Goal: Use online tool/utility

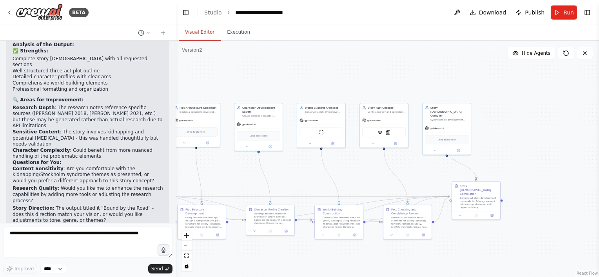
drag, startPoint x: 517, startPoint y: 189, endPoint x: 370, endPoint y: 169, distance: 148.2
click at [370, 169] on div ".deletable-edge-delete-btn { width: 20px; height: 20px; border: 0px solid #ffff…" at bounding box center [387, 159] width 423 height 237
drag, startPoint x: 279, startPoint y: 219, endPoint x: 287, endPoint y: 259, distance: 40.7
click at [287, 259] on div "Develop detailed character profiles for {story_concept} based on the research a…" at bounding box center [281, 257] width 38 height 13
drag, startPoint x: 338, startPoint y: 187, endPoint x: 328, endPoint y: 183, distance: 11.2
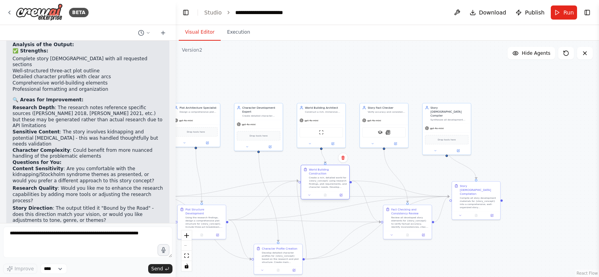
click at [328, 183] on div "Create a rich, detailed world for {story_concept} using research findings, plot…" at bounding box center [328, 182] width 38 height 13
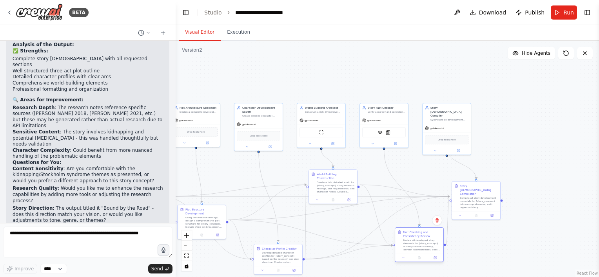
drag, startPoint x: 408, startPoint y: 223, endPoint x: 418, endPoint y: 248, distance: 27.1
click at [418, 248] on div "Review all developed story elements for {story_concept} to verify factual accur…" at bounding box center [422, 245] width 38 height 13
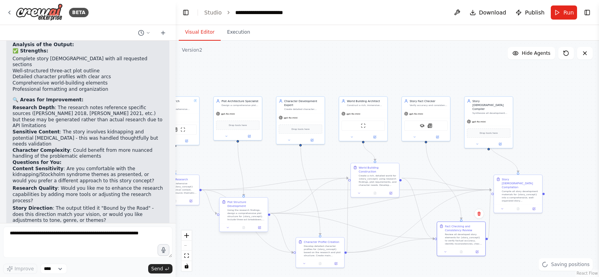
drag, startPoint x: 242, startPoint y: 186, endPoint x: 315, endPoint y: 197, distance: 74.2
click at [335, 162] on div ".deletable-edge-delete-btn { width: 20px; height: 20px; border: 0px solid #ffff…" at bounding box center [387, 159] width 423 height 237
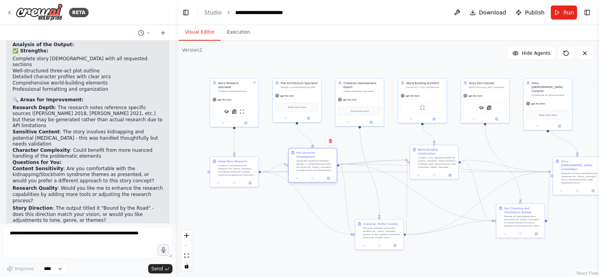
drag, startPoint x: 311, startPoint y: 200, endPoint x: 305, endPoint y: 166, distance: 34.5
click at [312, 164] on div "Plot Structure Development Using the research findings, design a comprehensive …" at bounding box center [312, 162] width 48 height 26
drag, startPoint x: 230, startPoint y: 193, endPoint x: 223, endPoint y: 203, distance: 11.8
click at [223, 203] on div "Initial Story Research Conduct comprehensive research on {story_concept} includ…" at bounding box center [214, 195] width 48 height 22
drag, startPoint x: 305, startPoint y: 167, endPoint x: 293, endPoint y: 167, distance: 11.4
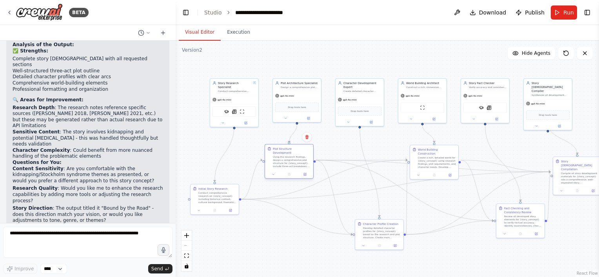
click at [293, 170] on div at bounding box center [289, 174] width 48 height 8
click at [297, 193] on icon "Edge from e0e36bfd-03a3-4a51-9217-2b70c3c49c5a to b501db54-ffcb-4464-9967-59dd9…" at bounding box center [324, 179] width 166 height 39
click at [277, 243] on div ".deletable-edge-delete-btn { width: 20px; height: 20px; border: 0px solid #ffff…" at bounding box center [387, 159] width 423 height 237
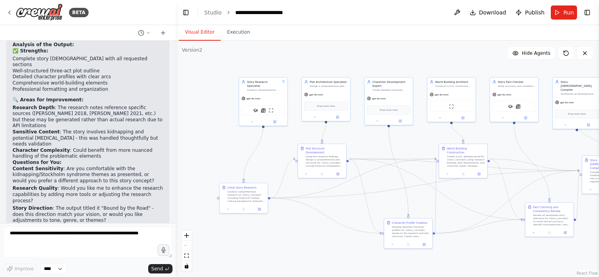
drag, startPoint x: 255, startPoint y: 231, endPoint x: 284, endPoint y: 230, distance: 29.0
click at [284, 230] on div ".deletable-edge-delete-btn { width: 20px; height: 20px; border: 0px solid #ffff…" at bounding box center [387, 159] width 423 height 237
